Goal: Find specific page/section: Find specific page/section

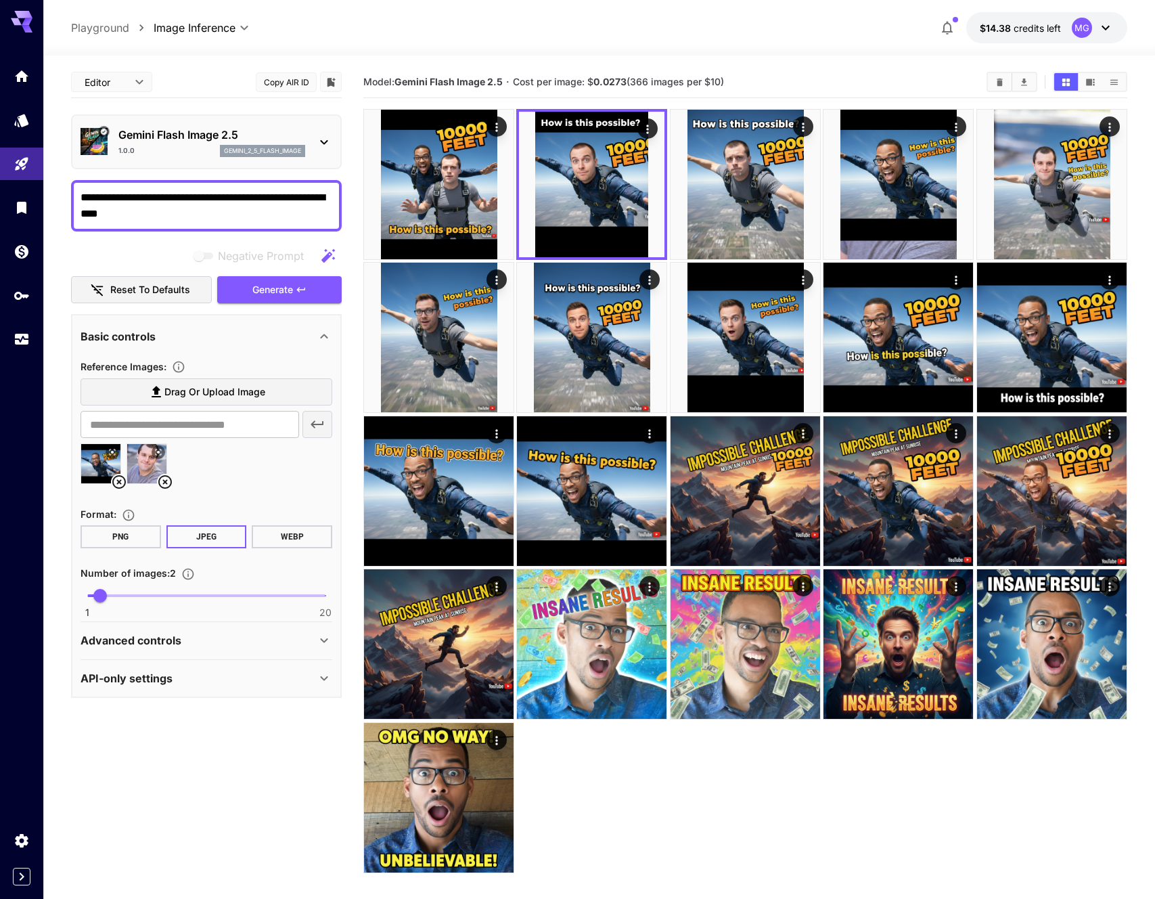
click at [846, 44] on div at bounding box center [599, 47] width 1112 height 16
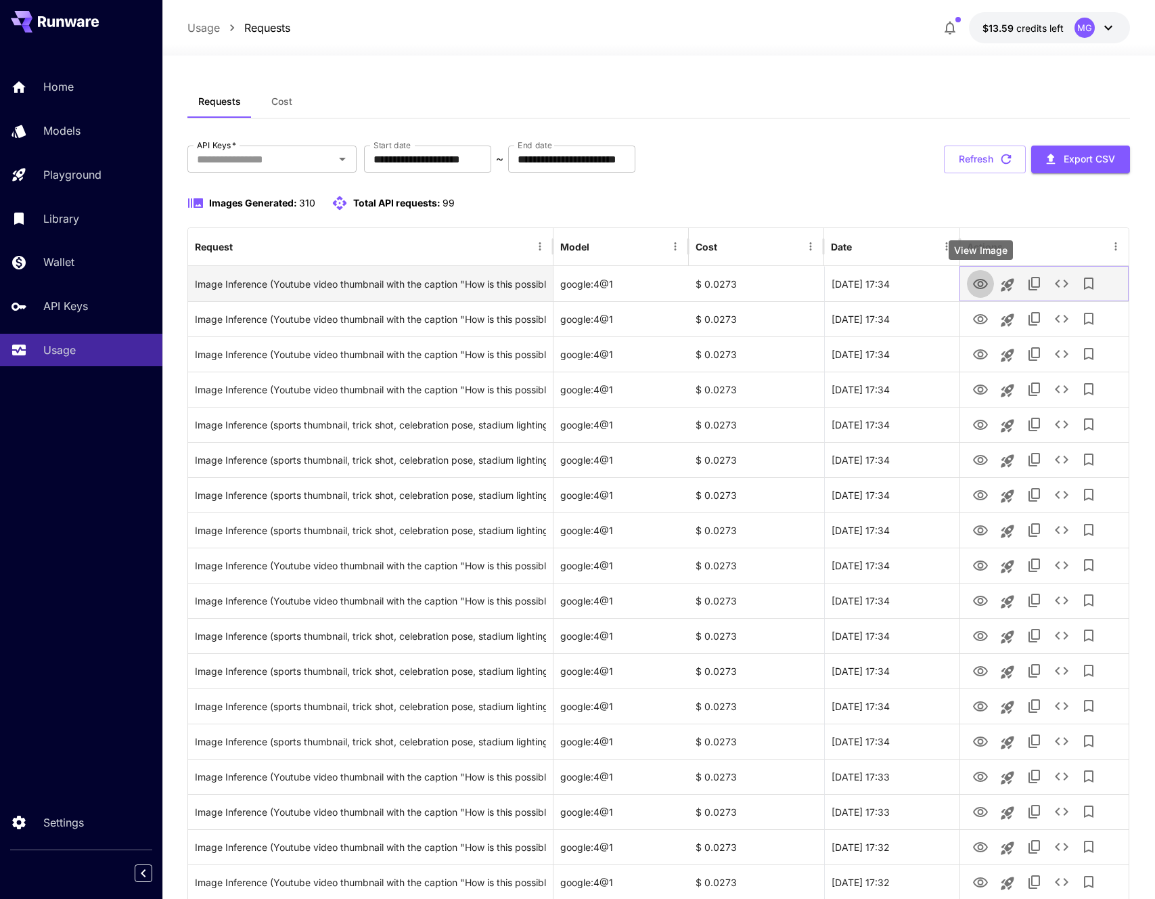
click at [974, 283] on icon "View Image" at bounding box center [980, 284] width 15 height 10
